Goal: Entertainment & Leisure: Consume media (video, audio)

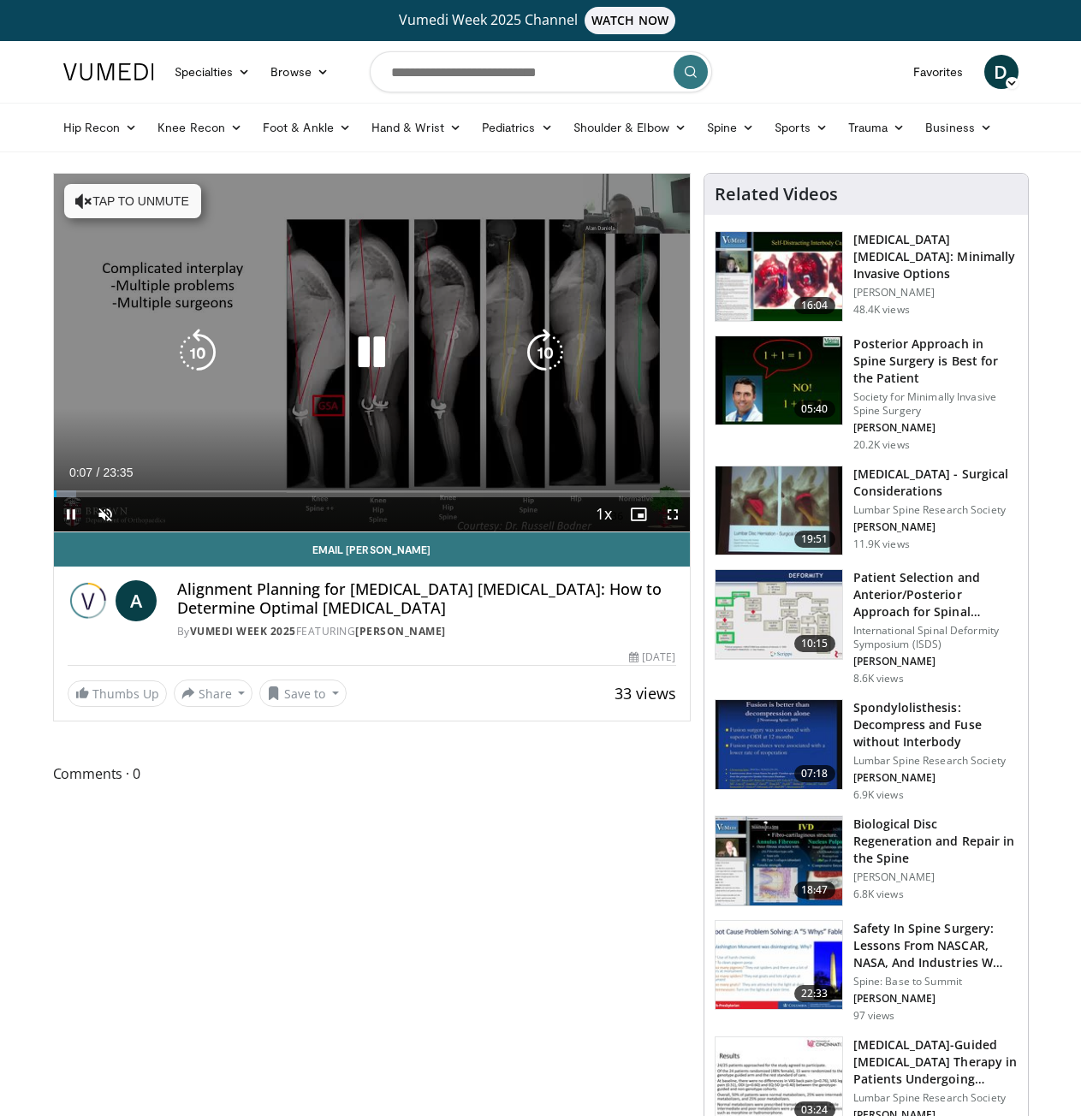
click at [156, 203] on button "Tap to unmute" at bounding box center [132, 201] width 137 height 34
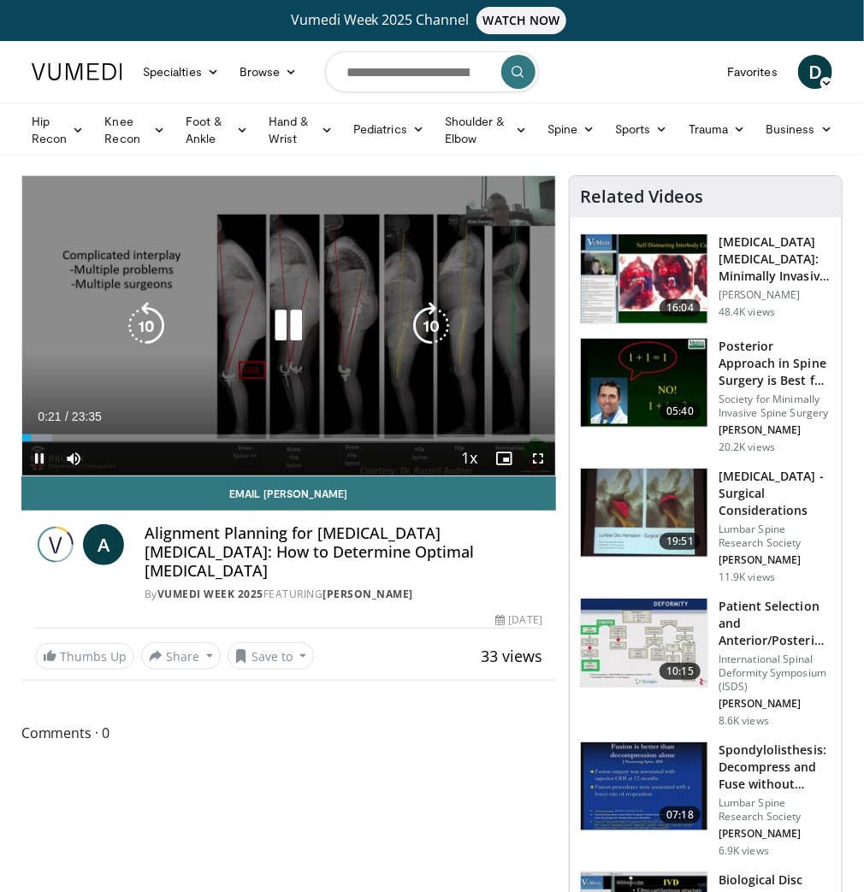
click at [148, 319] on icon "Video Player" at bounding box center [146, 326] width 48 height 48
click at [287, 323] on icon "Video Player" at bounding box center [288, 326] width 48 height 48
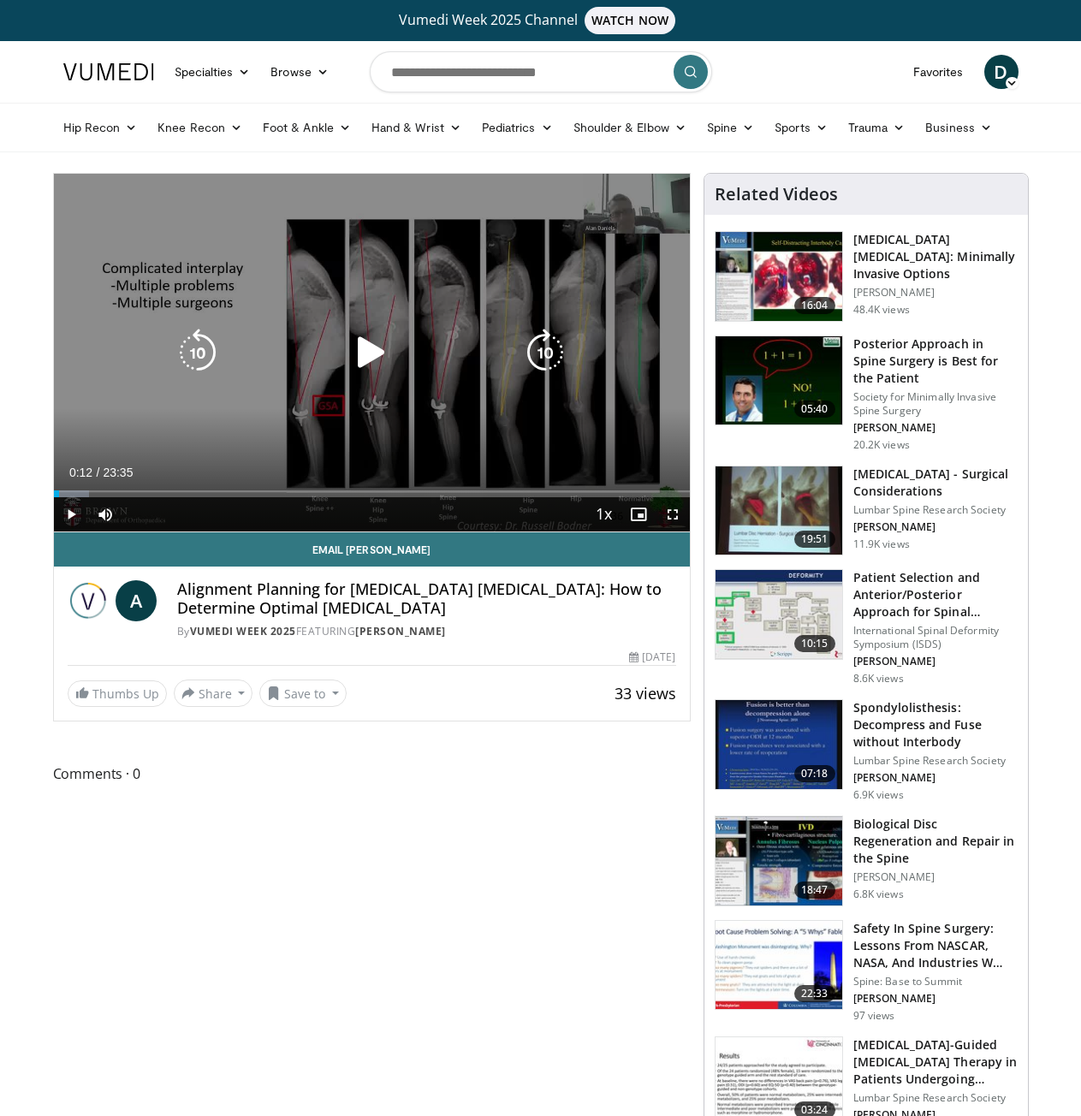
click at [546, 351] on icon "Video Player" at bounding box center [545, 353] width 48 height 48
click at [370, 352] on icon "Video Player" at bounding box center [371, 353] width 48 height 48
click at [192, 351] on icon "Video Player" at bounding box center [198, 353] width 48 height 48
click at [370, 349] on icon "Video Player" at bounding box center [371, 353] width 48 height 48
click at [370, 355] on icon "Video Player" at bounding box center [371, 353] width 48 height 48
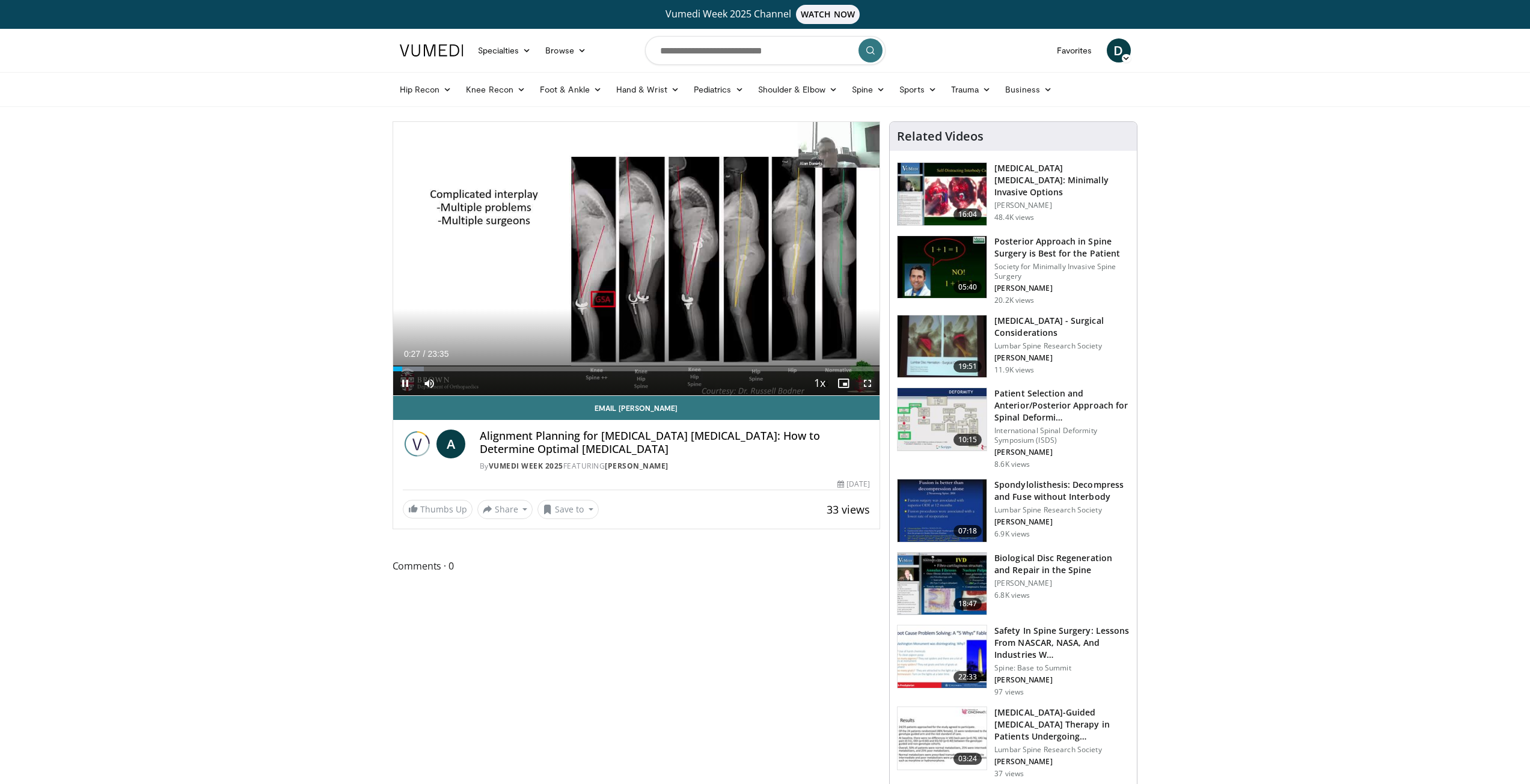
click at [759, 381] on span "Video Player" at bounding box center [867, 384] width 24 height 24
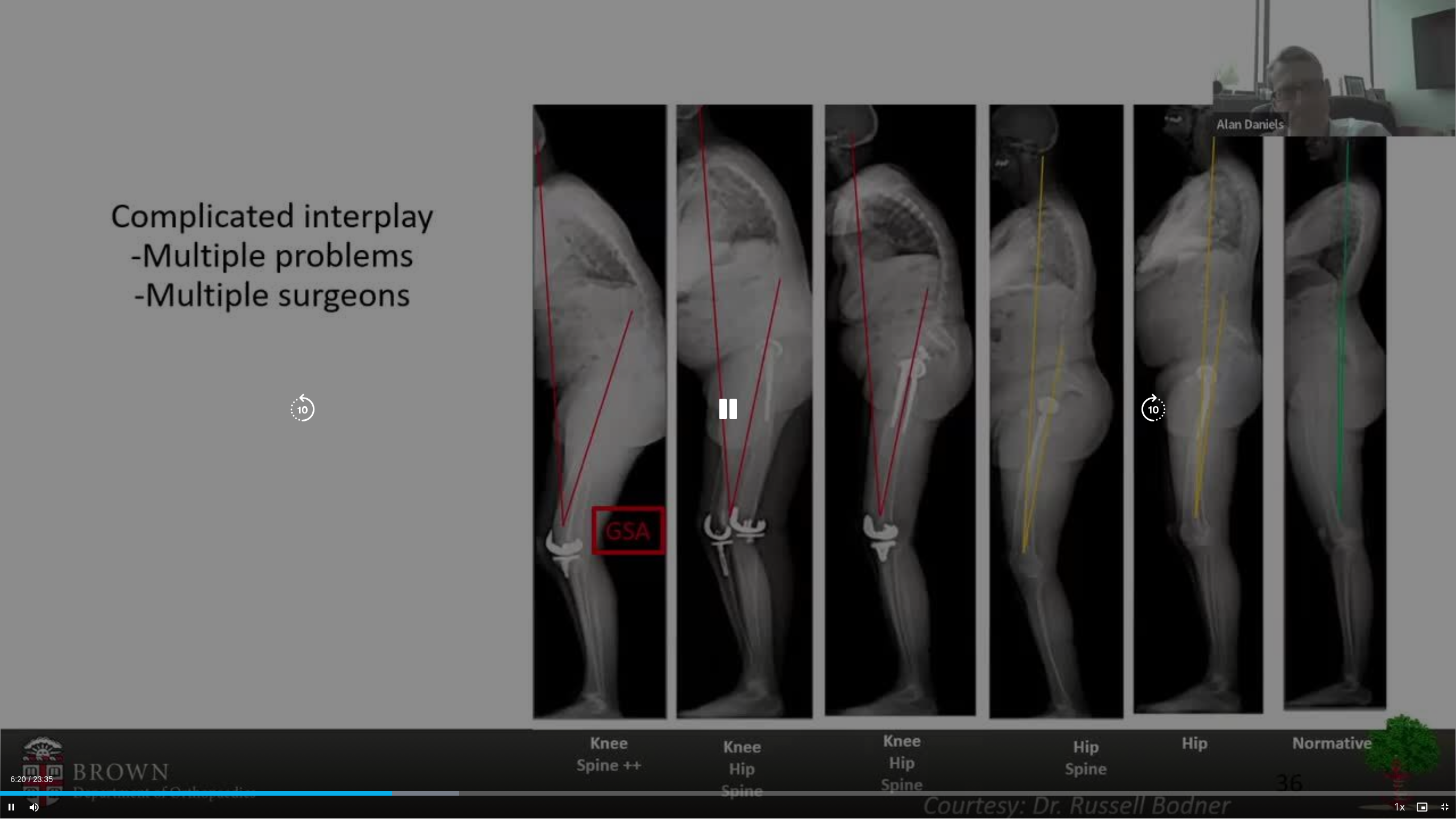
click at [542, 48] on div "10 seconds Tap to unmute" at bounding box center [728, 409] width 1456 height 818
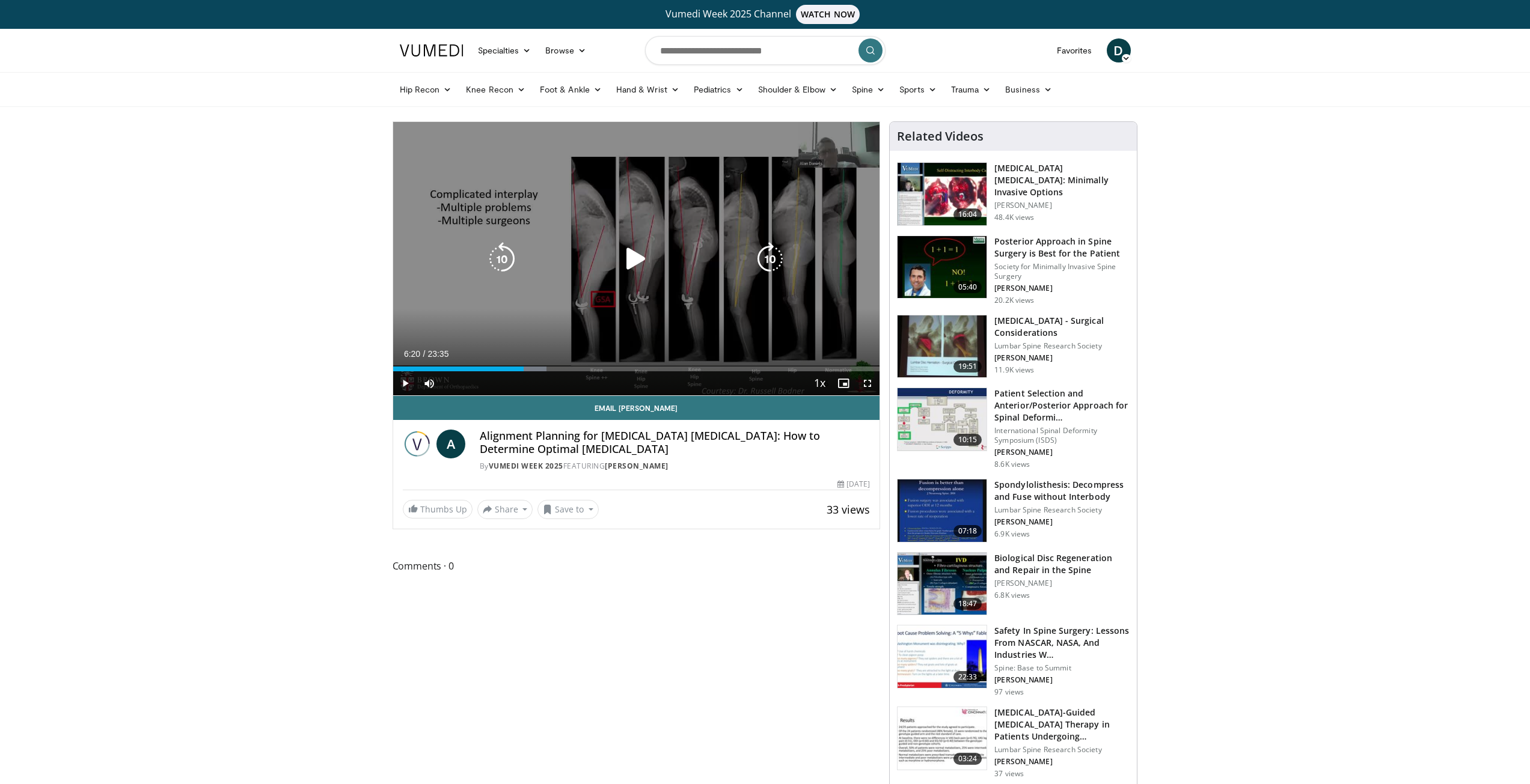
drag, startPoint x: 628, startPoint y: 268, endPoint x: 628, endPoint y: 259, distance: 9.0
click at [628, 267] on icon "Video Player" at bounding box center [636, 259] width 34 height 34
drag, startPoint x: 861, startPoint y: 379, endPoint x: 863, endPoint y: 431, distance: 52.0
click at [759, 379] on span "Video Player" at bounding box center [867, 384] width 24 height 24
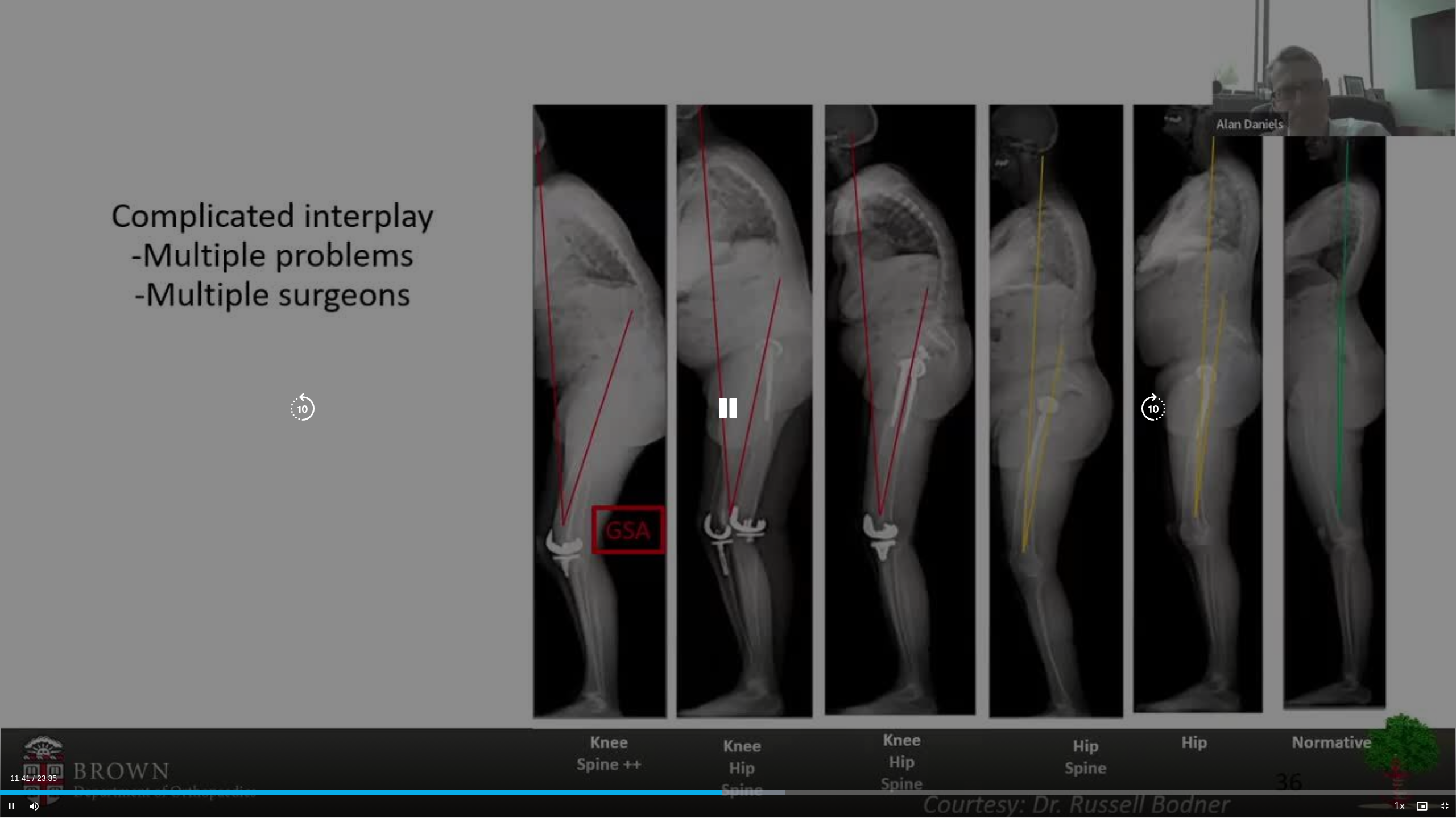
click at [301, 405] on icon "Video Player" at bounding box center [303, 409] width 32 height 32
click at [301, 405] on icon "Video Player" at bounding box center [303, 409] width 32 height 32
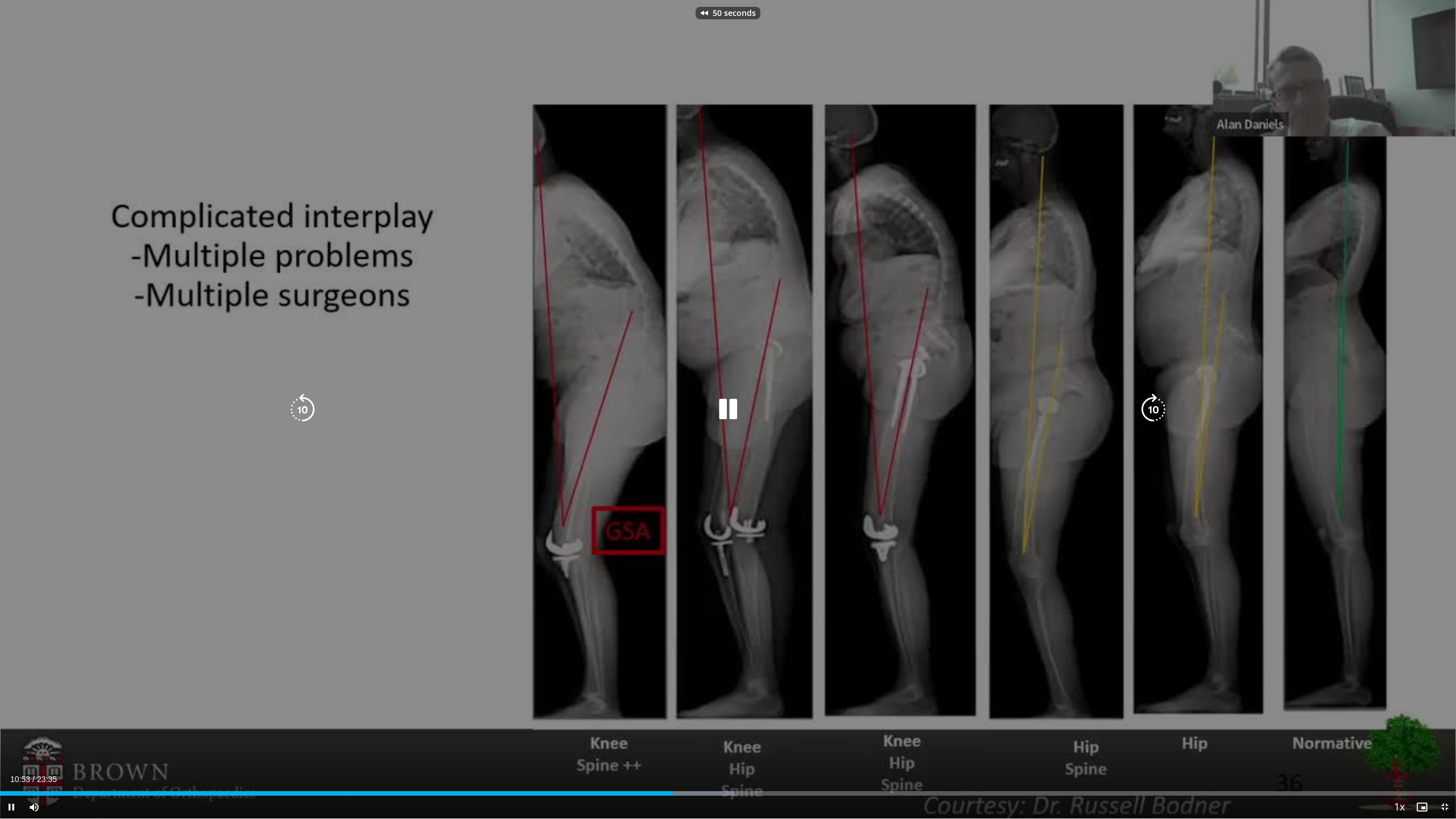
click at [301, 406] on icon "Video Player" at bounding box center [303, 410] width 32 height 32
drag, startPoint x: 298, startPoint y: 411, endPoint x: 332, endPoint y: 401, distance: 35.4
click at [298, 411] on icon "Video Player" at bounding box center [303, 410] width 32 height 32
click at [718, 408] on icon "Video Player" at bounding box center [728, 410] width 32 height 32
click at [718, 410] on icon "Video Player" at bounding box center [728, 409] width 32 height 32
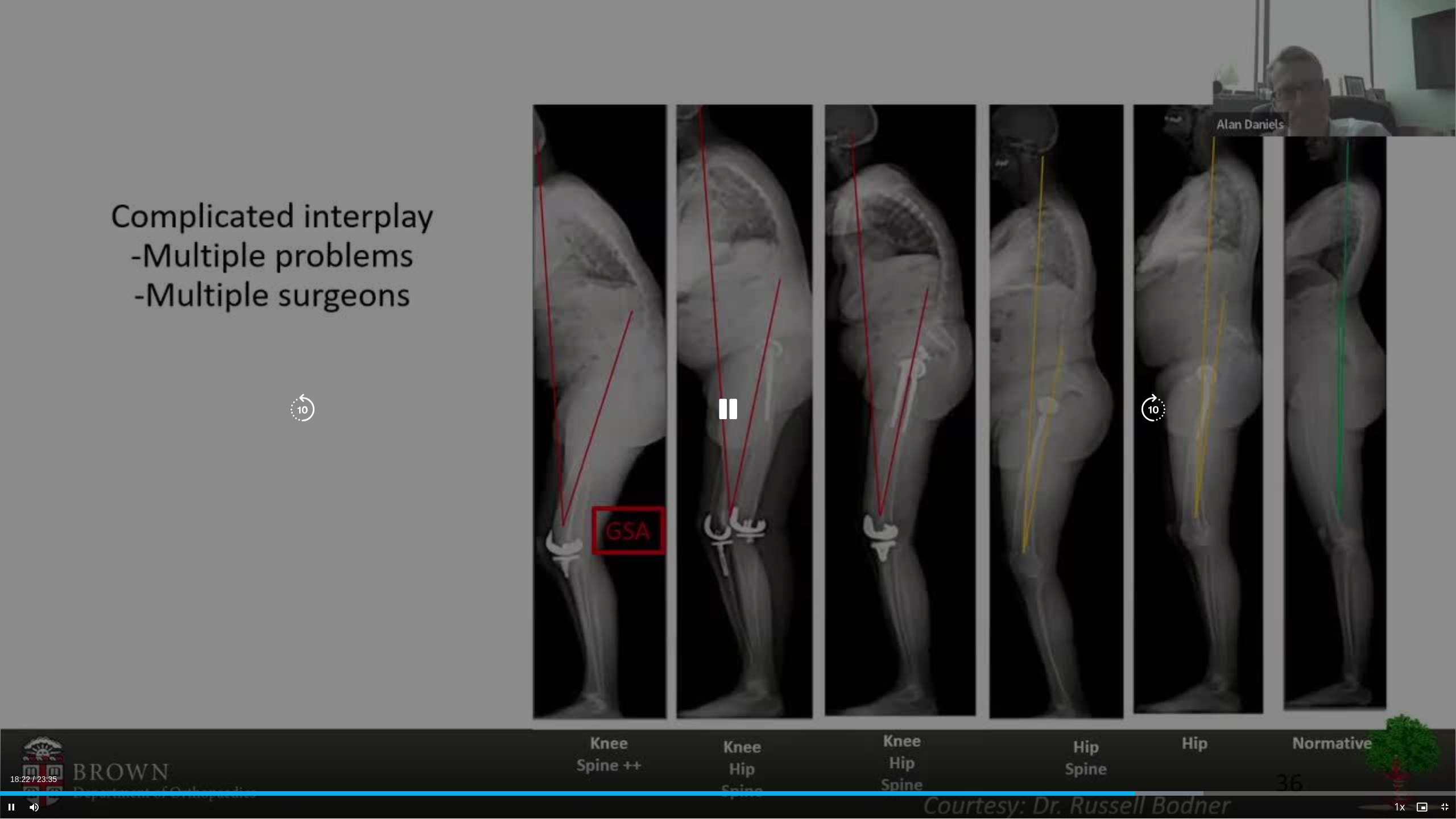
click at [718, 408] on icon "Video Player" at bounding box center [728, 410] width 32 height 32
click at [298, 408] on icon "Video Player" at bounding box center [303, 410] width 32 height 32
click at [299, 416] on icon "Video Player" at bounding box center [303, 410] width 32 height 32
click at [718, 408] on icon "Video Player" at bounding box center [728, 410] width 32 height 32
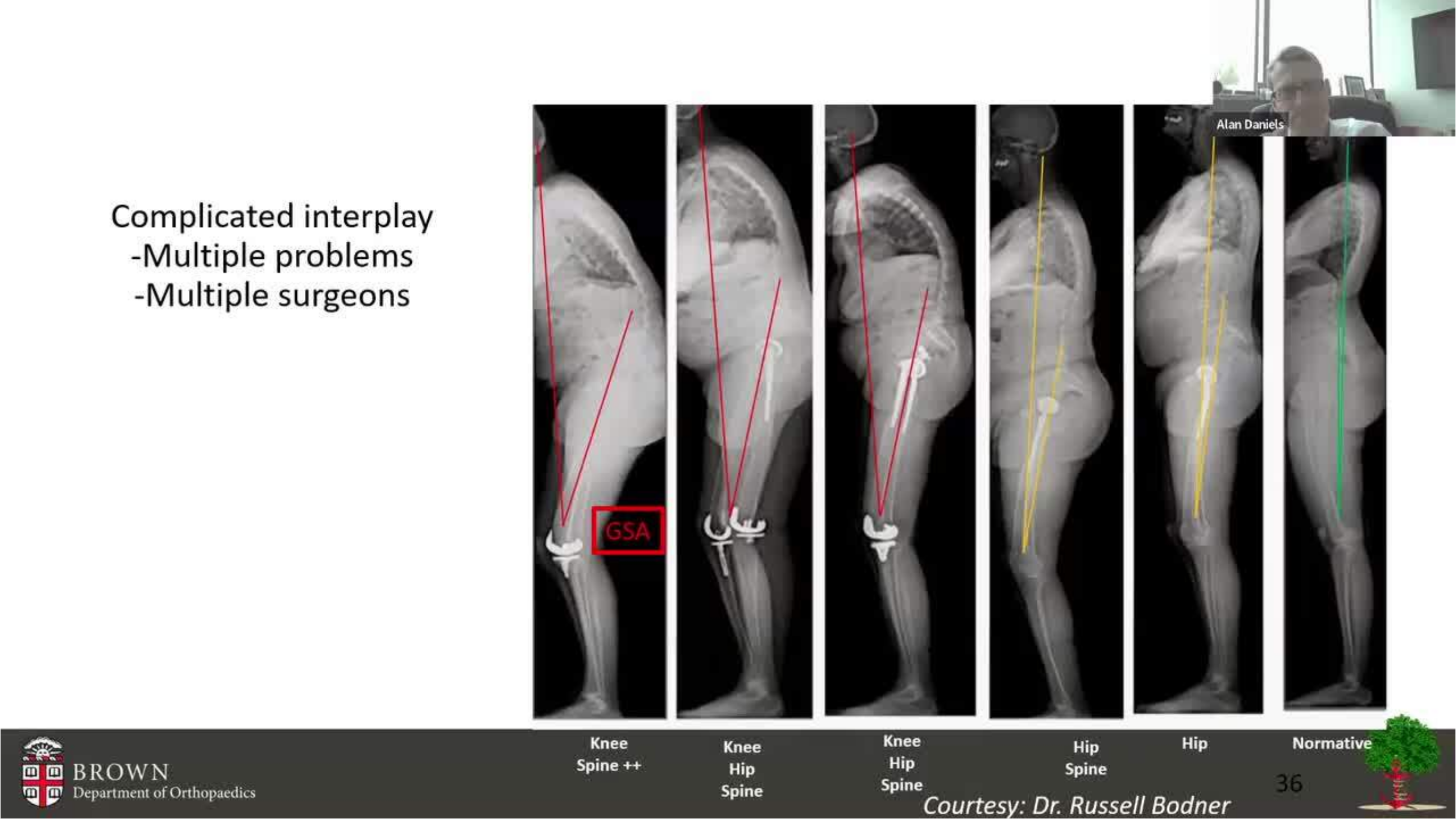
drag, startPoint x: 1067, startPoint y: 627, endPoint x: 1068, endPoint y: 621, distance: 6.1
click at [718, 627] on div "10 seconds Tap to unmute" at bounding box center [728, 409] width 1456 height 818
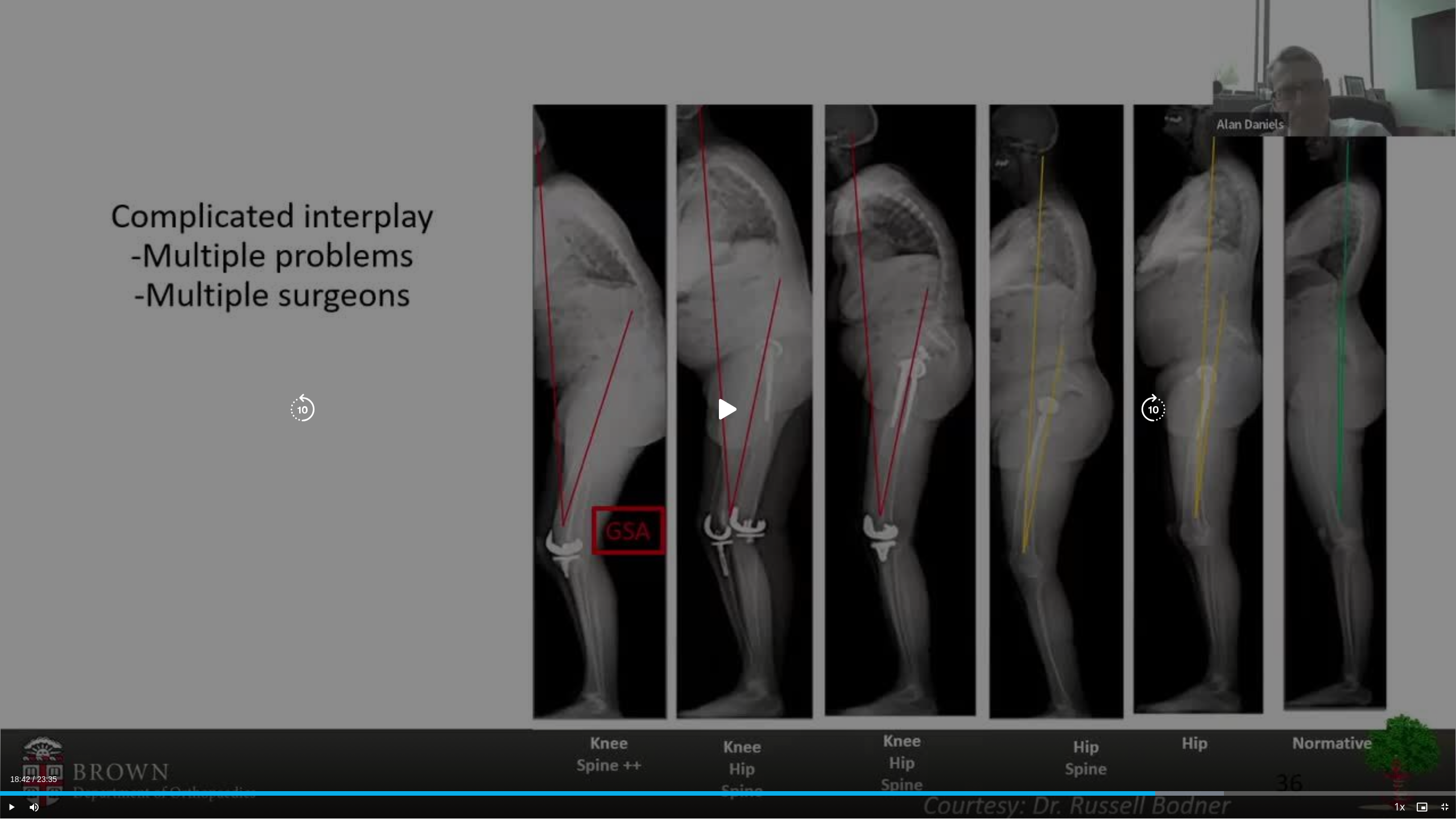
click at [718, 415] on icon "Video Player" at bounding box center [728, 410] width 32 height 32
click at [718, 413] on icon "Video Player" at bounding box center [728, 410] width 32 height 32
click at [718, 556] on div "10 seconds Tap to unmute" at bounding box center [728, 409] width 1456 height 818
click at [718, 415] on icon "Video Player" at bounding box center [728, 410] width 32 height 32
click at [718, 411] on icon "Video Player" at bounding box center [728, 410] width 32 height 32
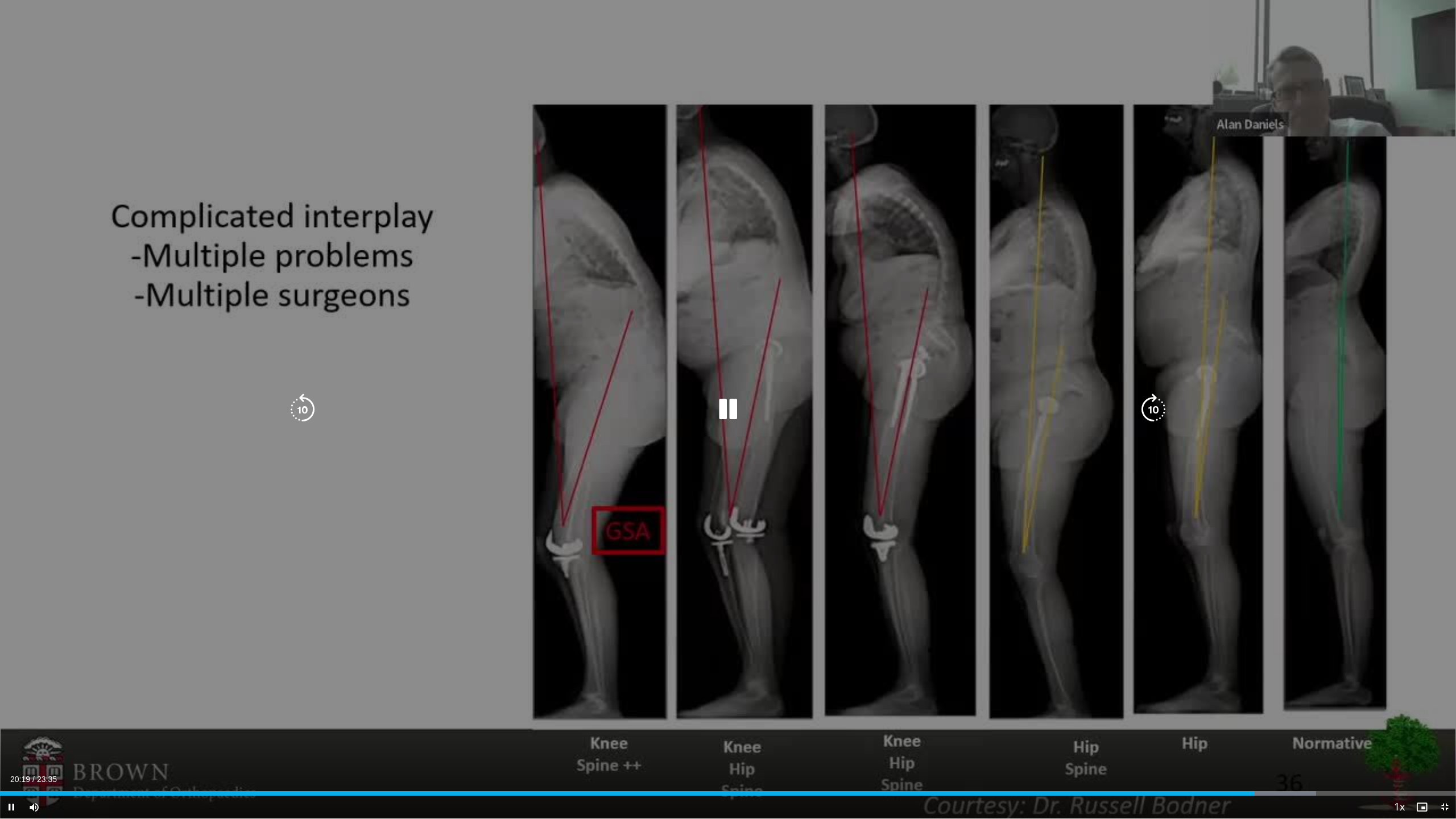
click at [718, 408] on icon "Video Player" at bounding box center [728, 410] width 32 height 32
drag, startPoint x: 306, startPoint y: 415, endPoint x: 317, endPoint y: 413, distance: 11.2
click at [306, 414] on icon "Video Player" at bounding box center [303, 410] width 32 height 32
click at [694, 411] on div "Video Player" at bounding box center [728, 410] width 874 height 23
click at [714, 408] on icon "Video Player" at bounding box center [728, 410] width 32 height 32
